Goal: Navigation & Orientation: Find specific page/section

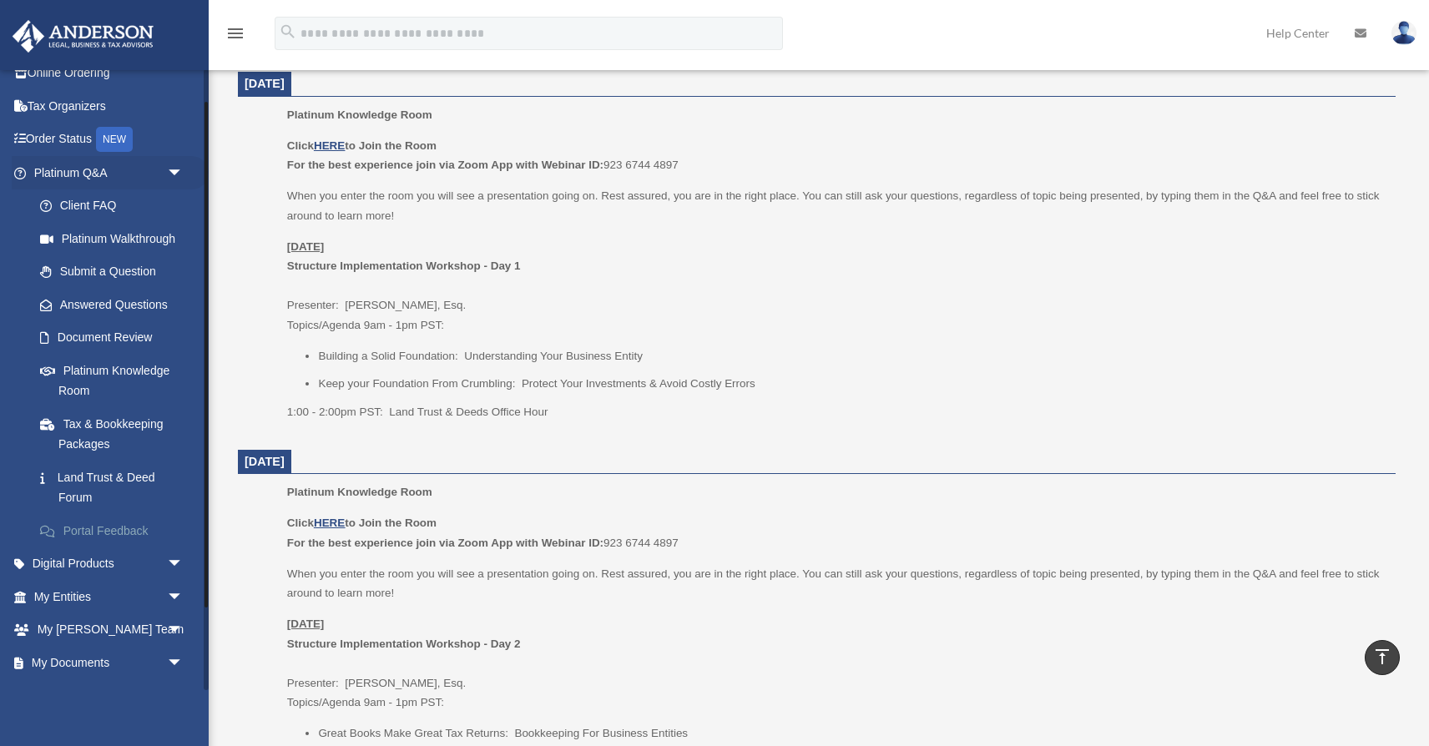
scroll to position [53, 0]
click at [97, 556] on link "Digital Products arrow_drop_down" at bounding box center [110, 560] width 197 height 33
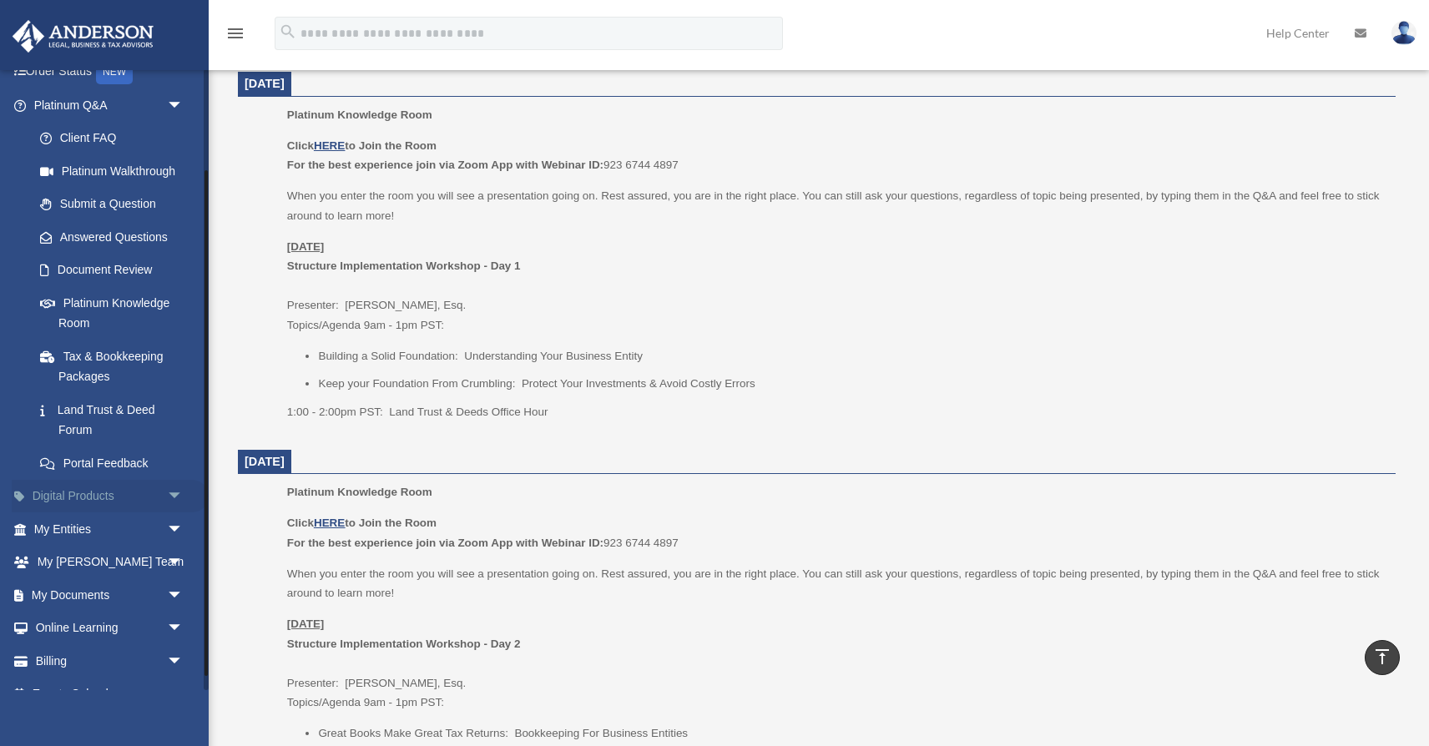
scroll to position [124, 0]
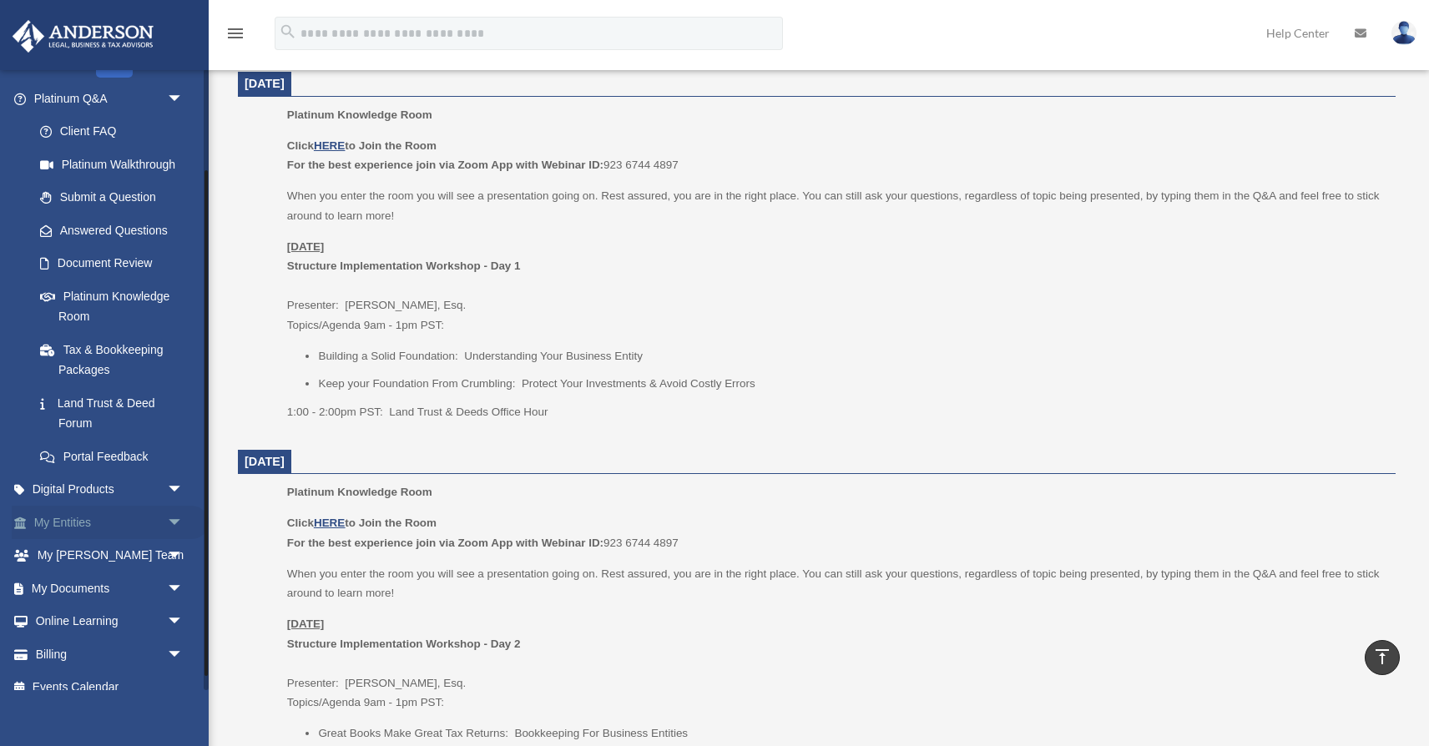
click at [72, 517] on link "My Entities arrow_drop_down" at bounding box center [110, 522] width 197 height 33
click at [73, 518] on link "My Entities arrow_drop_down" at bounding box center [110, 522] width 197 height 33
click at [80, 518] on link "My Entities arrow_drop_down" at bounding box center [110, 522] width 197 height 33
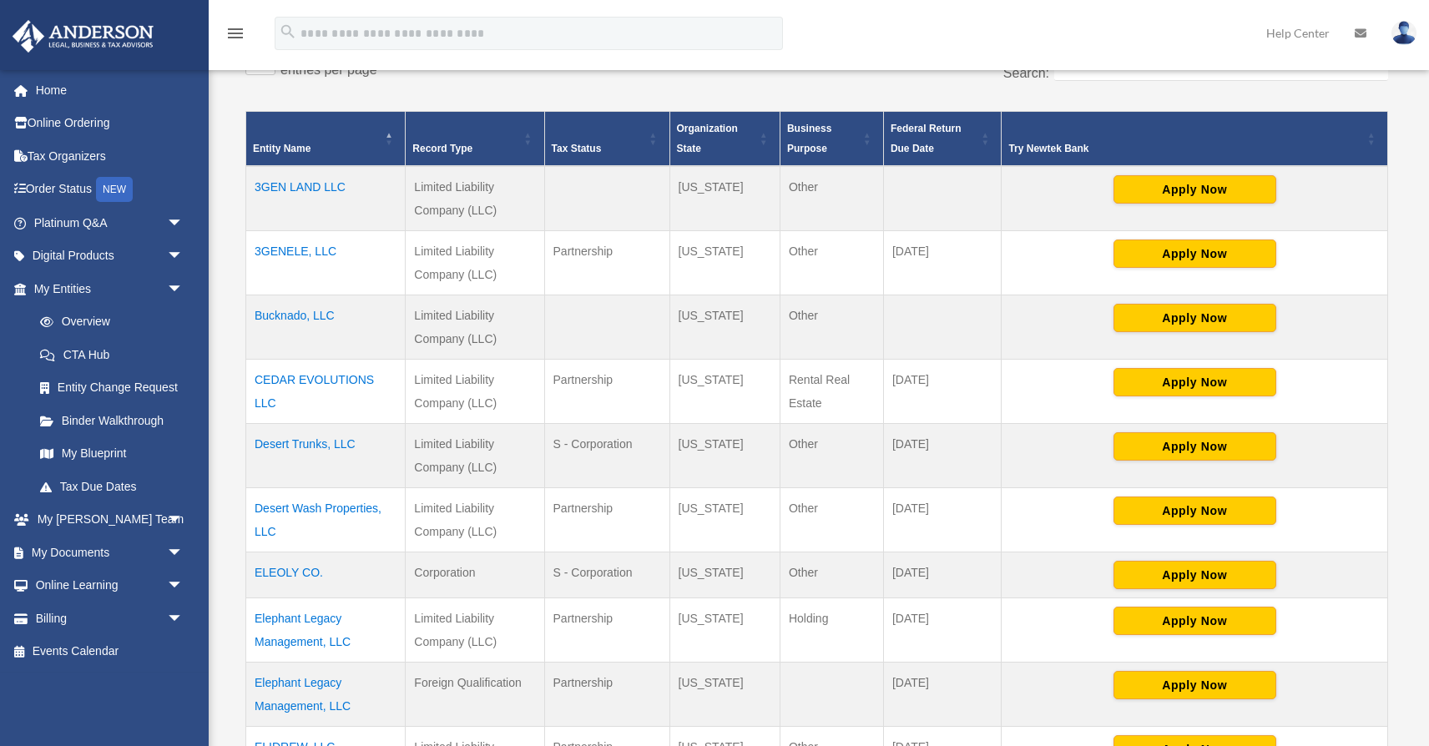
scroll to position [869, 0]
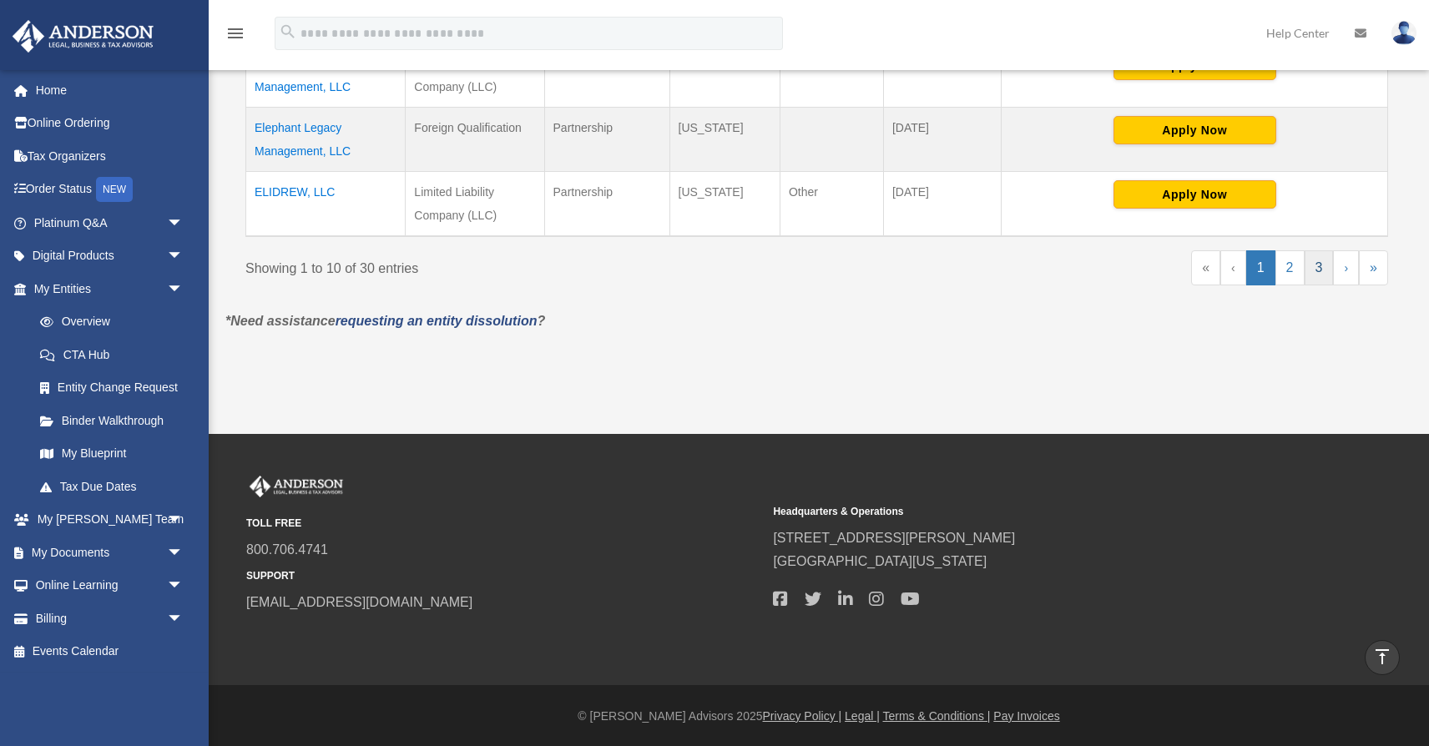
click at [1315, 262] on link "3" at bounding box center [1319, 267] width 29 height 35
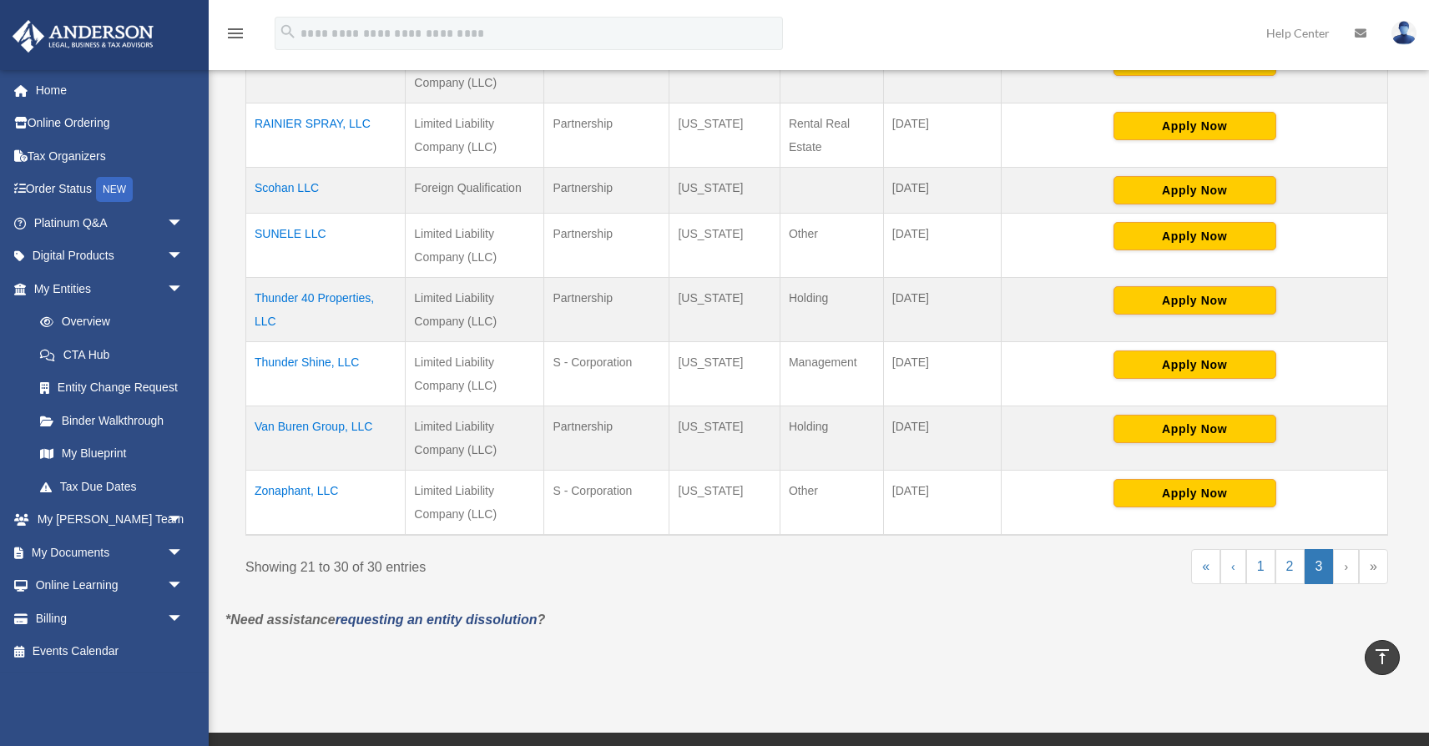
scroll to position [552, 0]
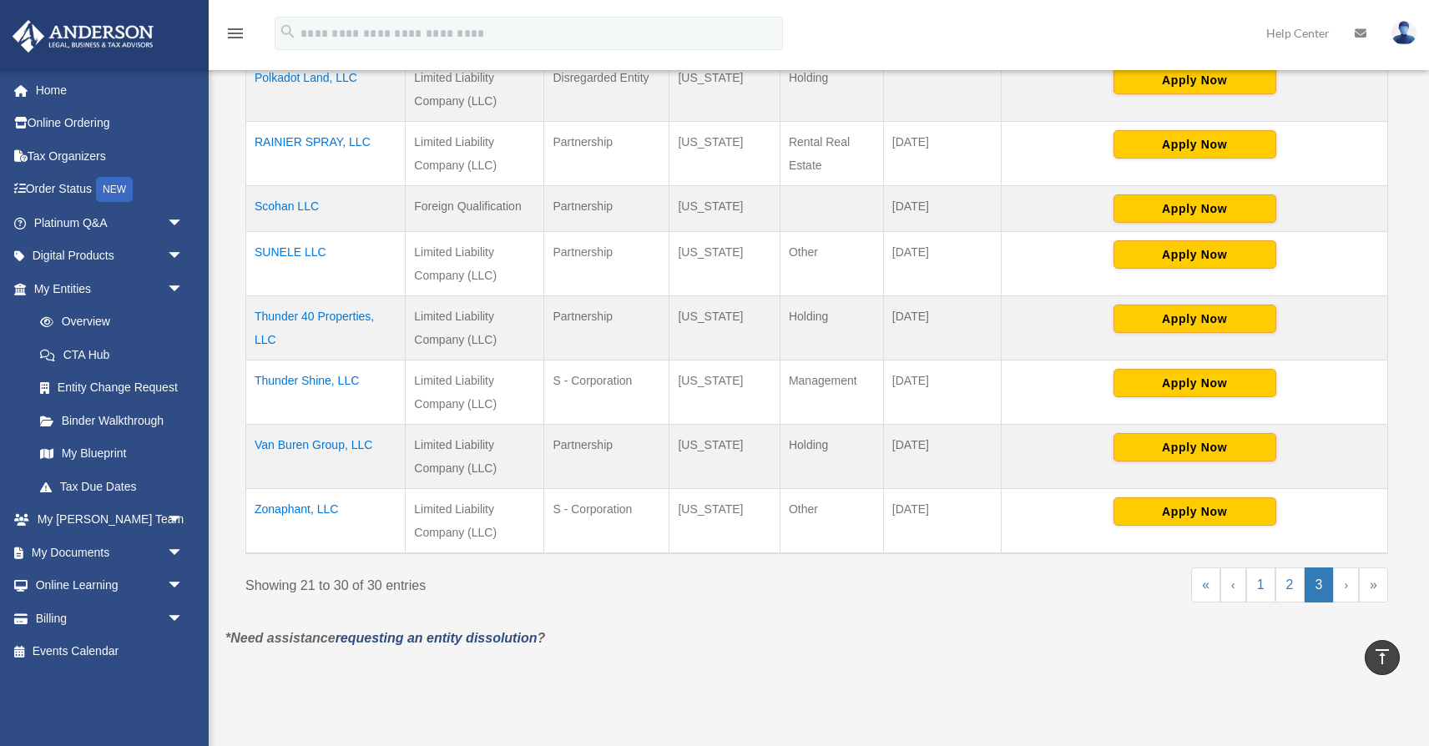
click at [280, 253] on td "SUNELE LLC" at bounding box center [325, 264] width 159 height 64
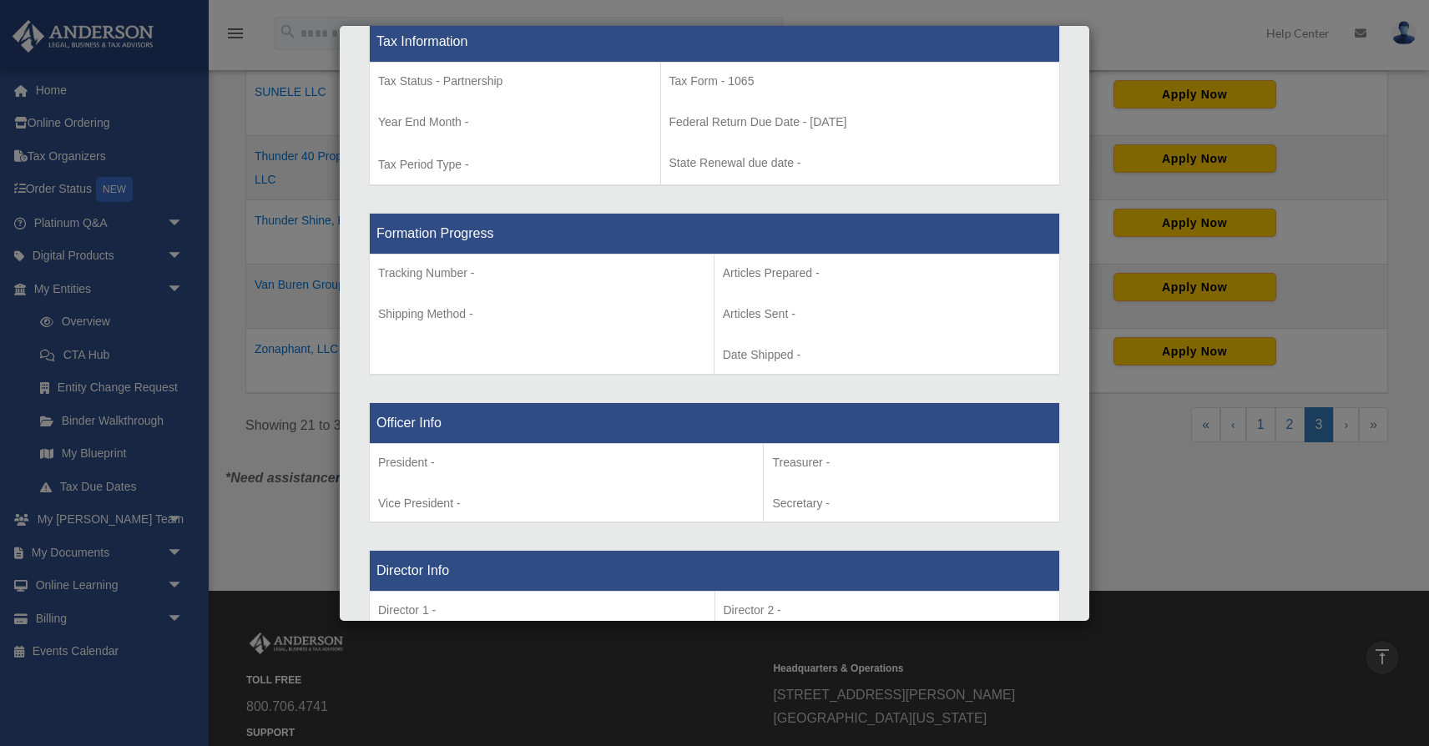
scroll to position [711, 0]
